Goal: Use online tool/utility: Utilize a website feature to perform a specific function

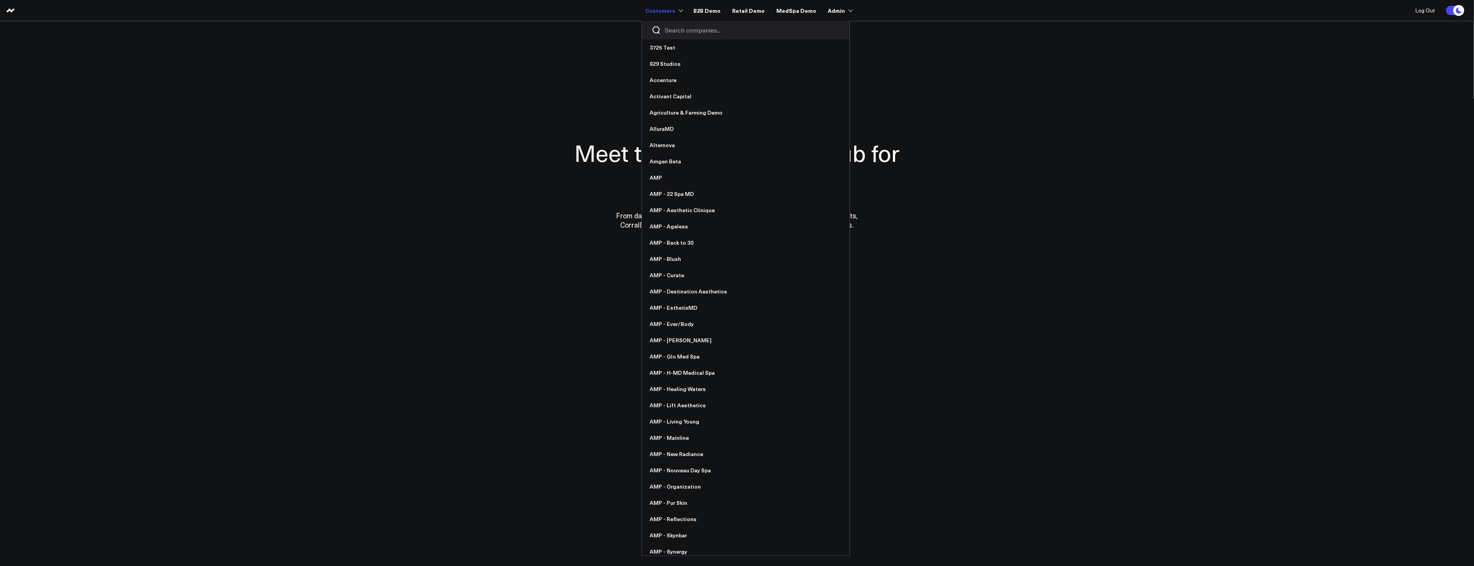
click at [692, 25] on div at bounding box center [746, 30] width 208 height 19
click at [692, 32] on input "Search companies input" at bounding box center [752, 30] width 175 height 9
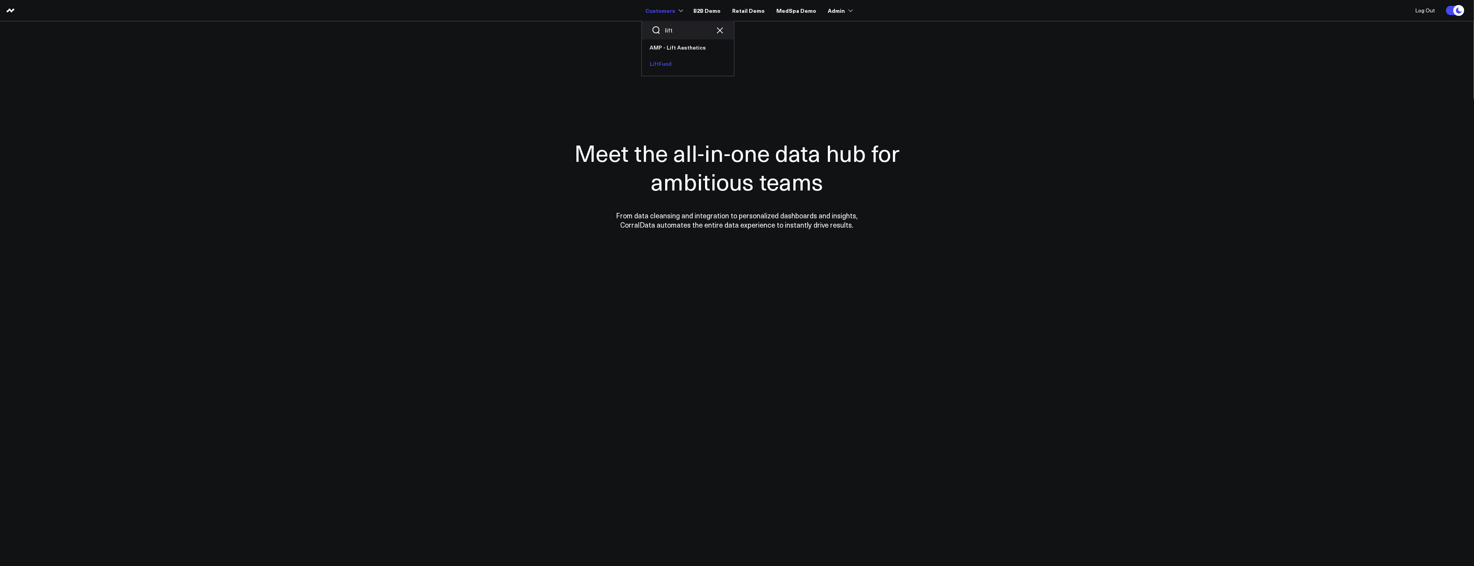
type input "lift"
click at [660, 70] on link "LiftFund" at bounding box center [688, 64] width 92 height 16
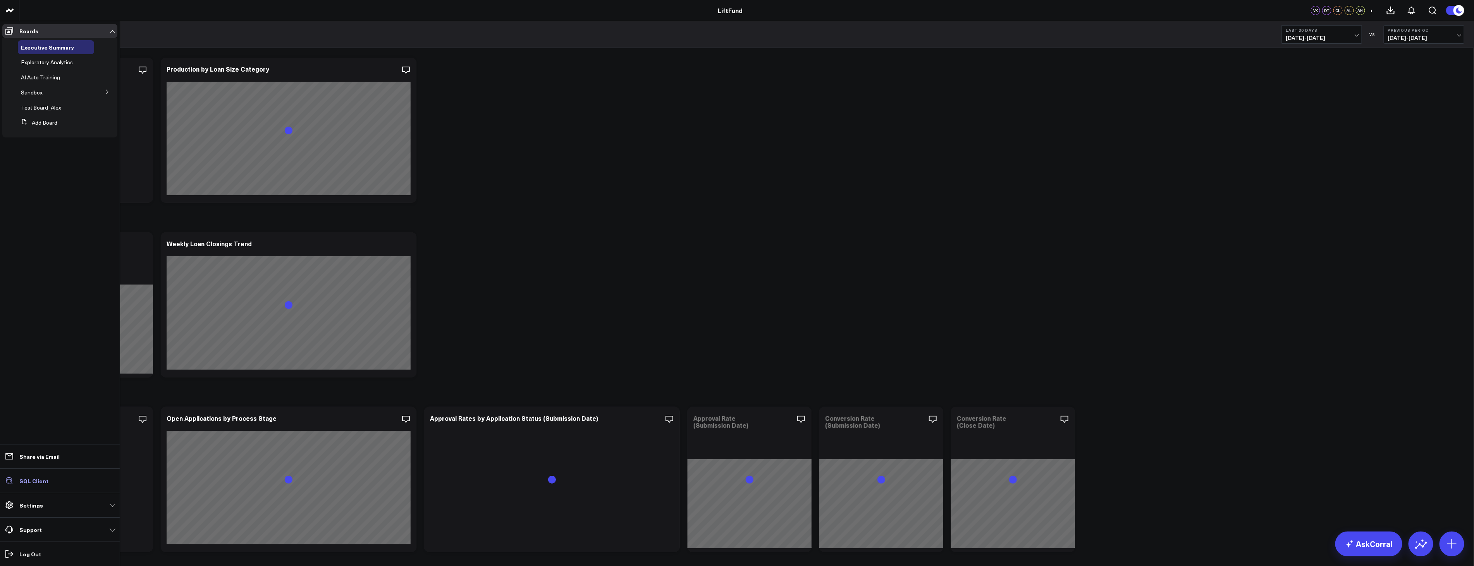
click at [36, 485] on link "SQL Client" at bounding box center [59, 481] width 115 height 14
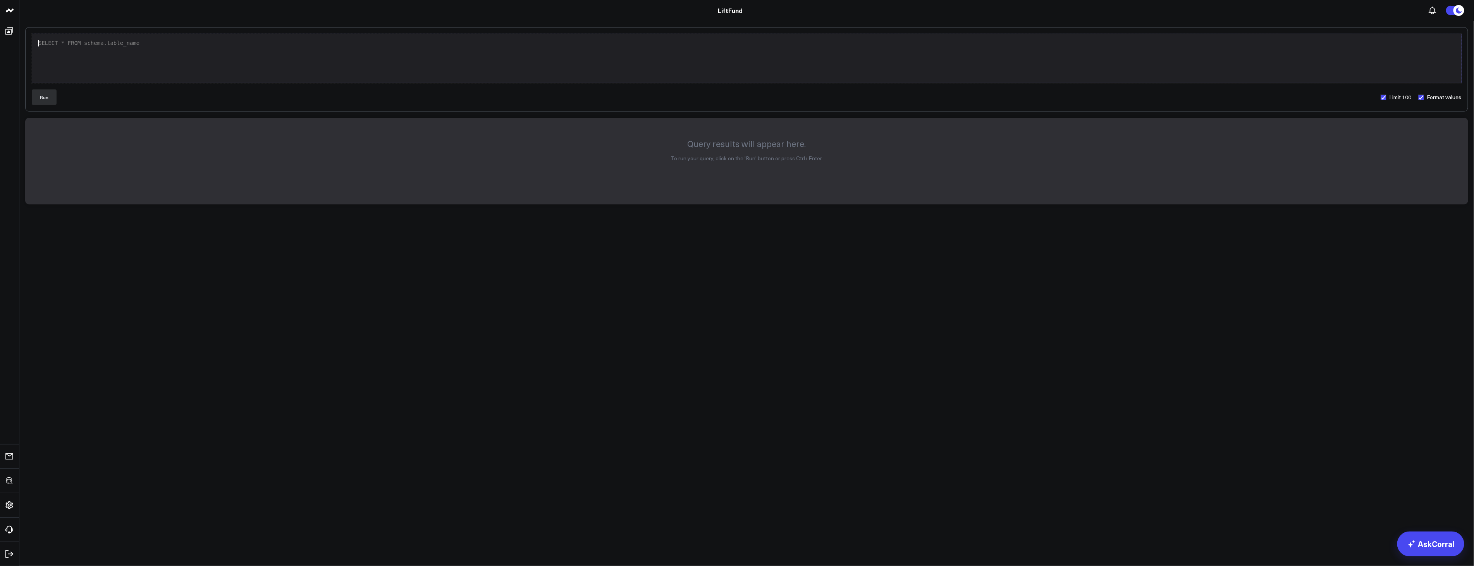
click at [533, 66] on div "SELECT * FROM schema.table_name" at bounding box center [747, 58] width 1422 height 41
click at [46, 98] on button "Run" at bounding box center [44, 97] width 25 height 15
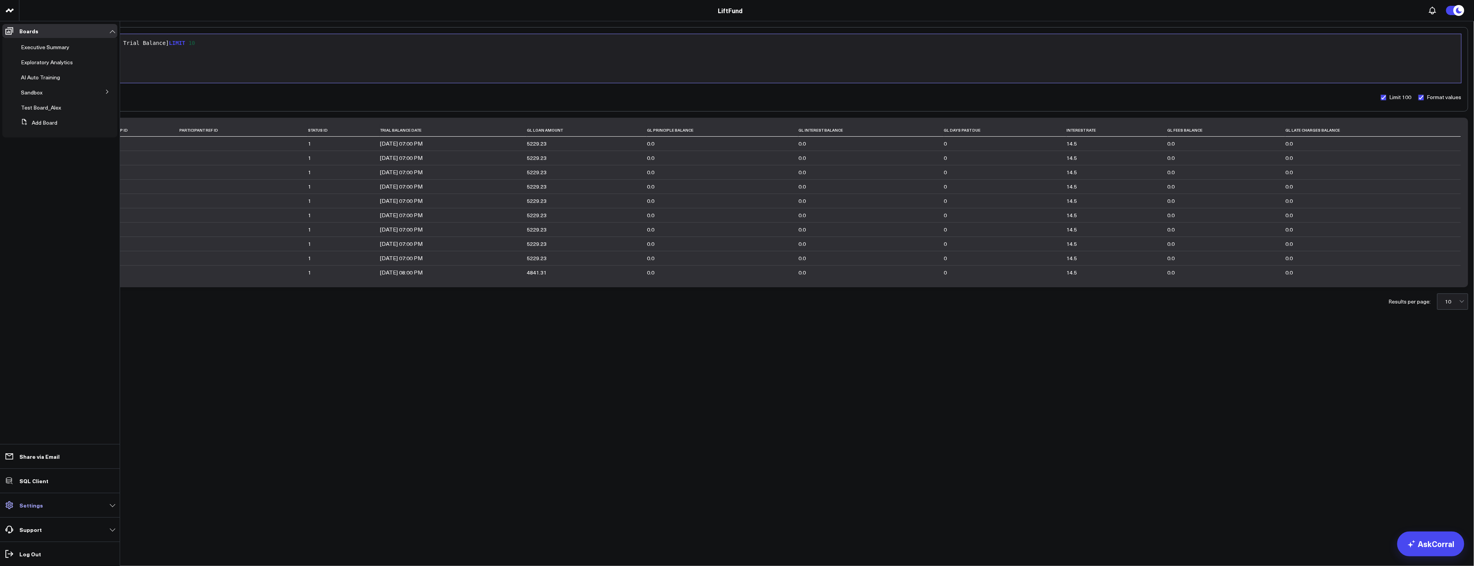
click at [29, 508] on p "Settings" at bounding box center [31, 506] width 24 height 6
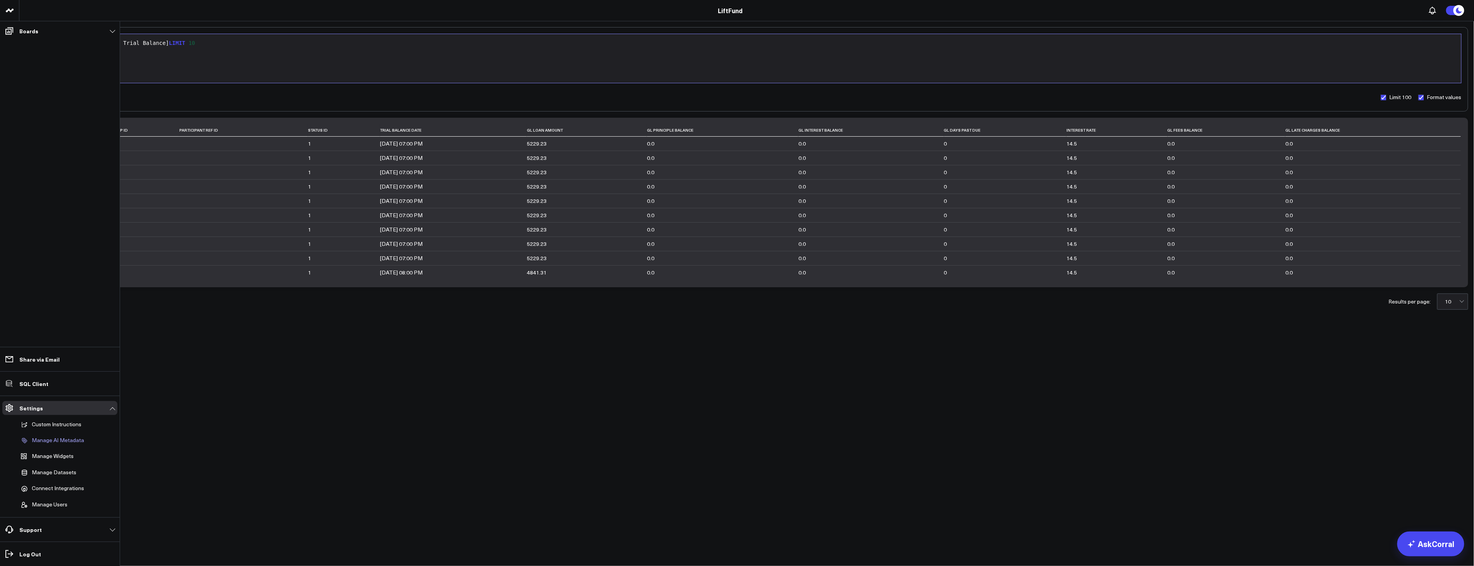
click at [55, 441] on p "Manage AI Metadata" at bounding box center [58, 440] width 52 height 7
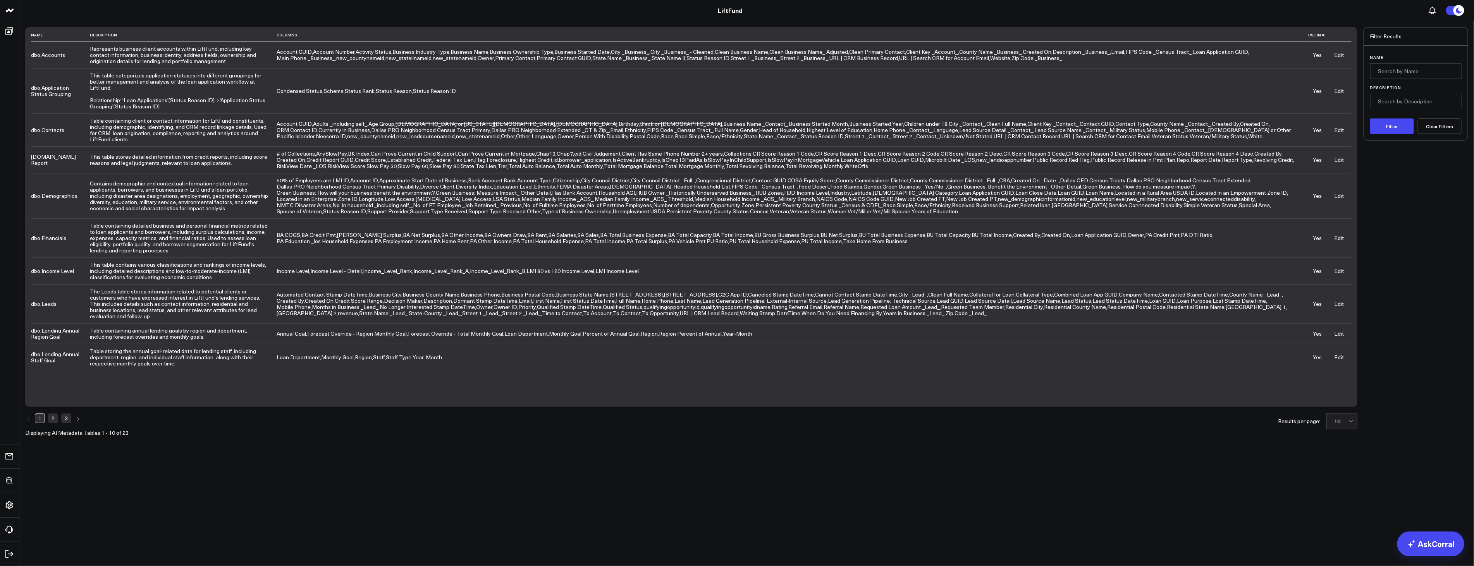
click at [1336, 90] on link "Edit" at bounding box center [1340, 90] width 10 height 7
